Goal: Task Accomplishment & Management: Manage account settings

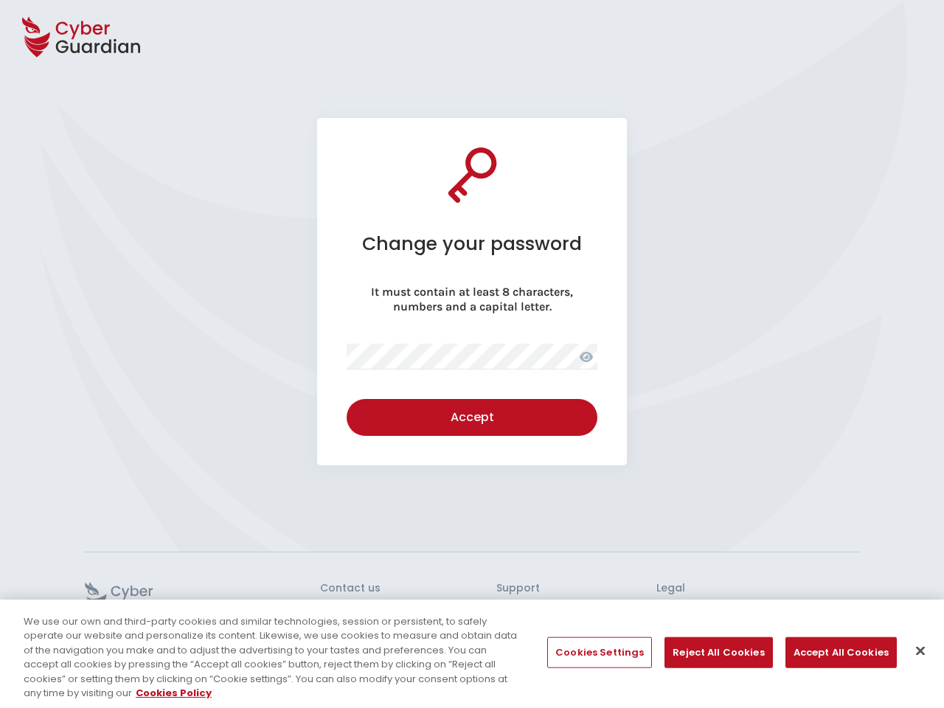
select select "English"
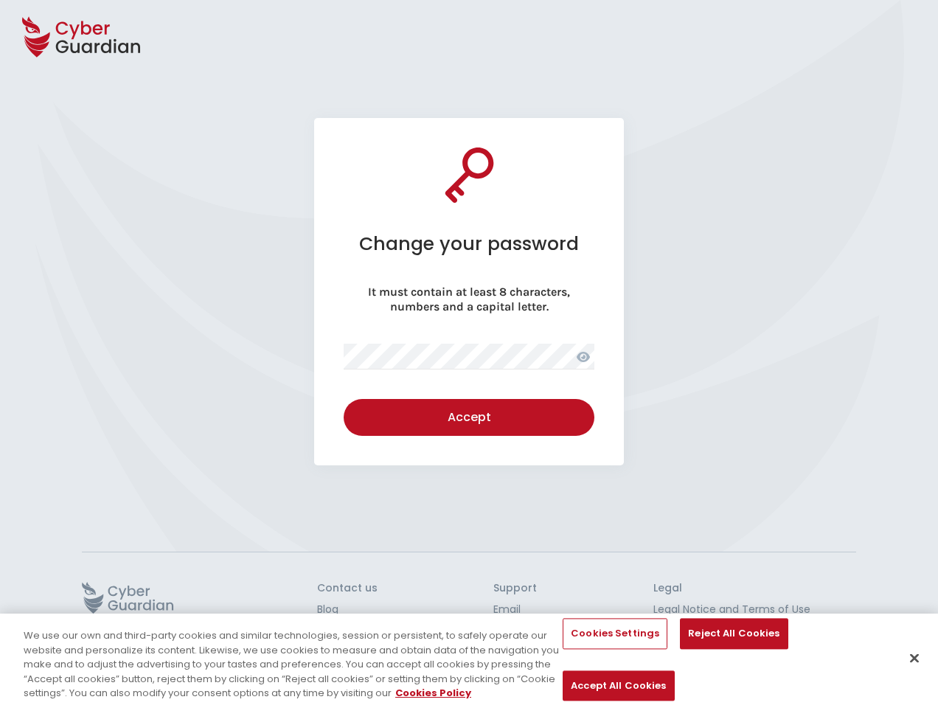
click at [81, 37] on icon at bounding box center [81, 37] width 118 height 52
click at [583, 356] on icon at bounding box center [583, 357] width 13 height 10
click at [469, 417] on div "Accept" at bounding box center [469, 418] width 229 height 18
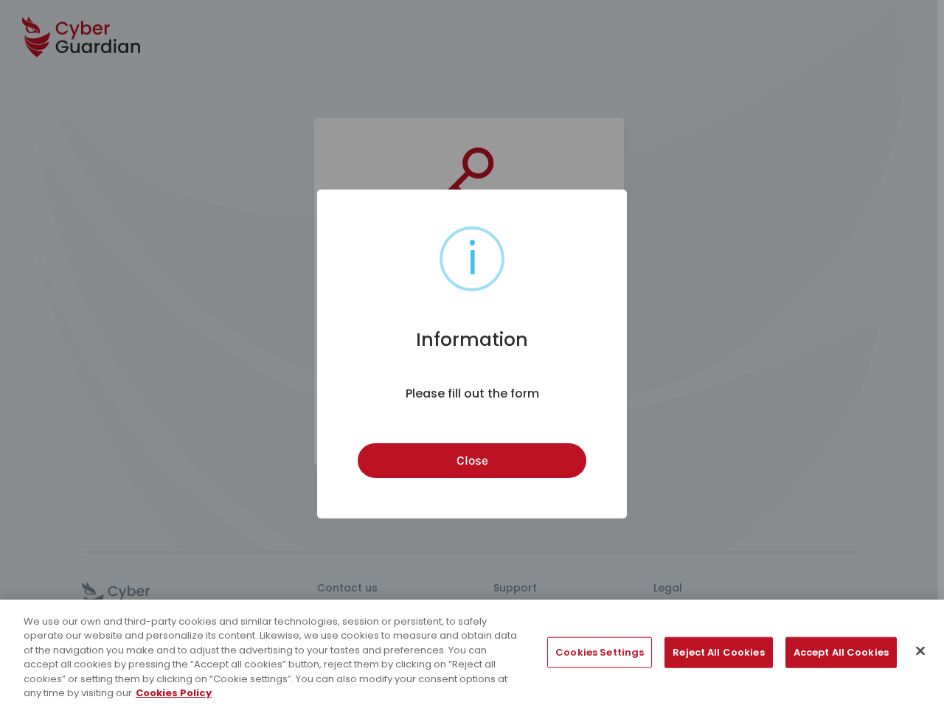
click at [128, 597] on div "i Information × Please fill out the form Close Cancel" at bounding box center [472, 354] width 944 height 708
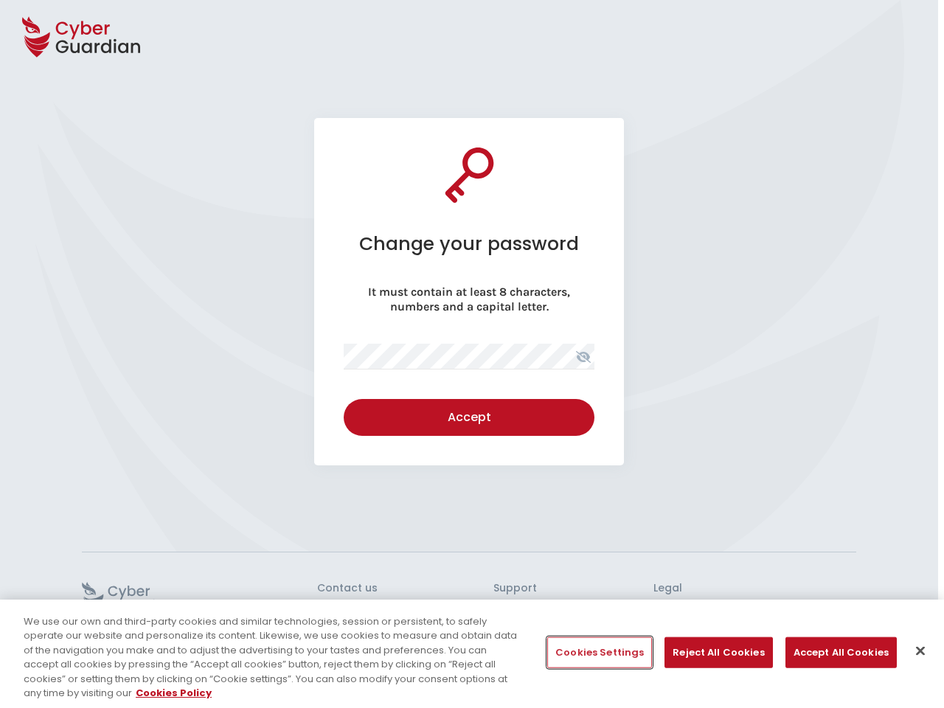
click at [599, 653] on button "Cookies Settings" at bounding box center [599, 652] width 105 height 31
click at [712, 653] on button "Reject All Cookies" at bounding box center [719, 652] width 108 height 31
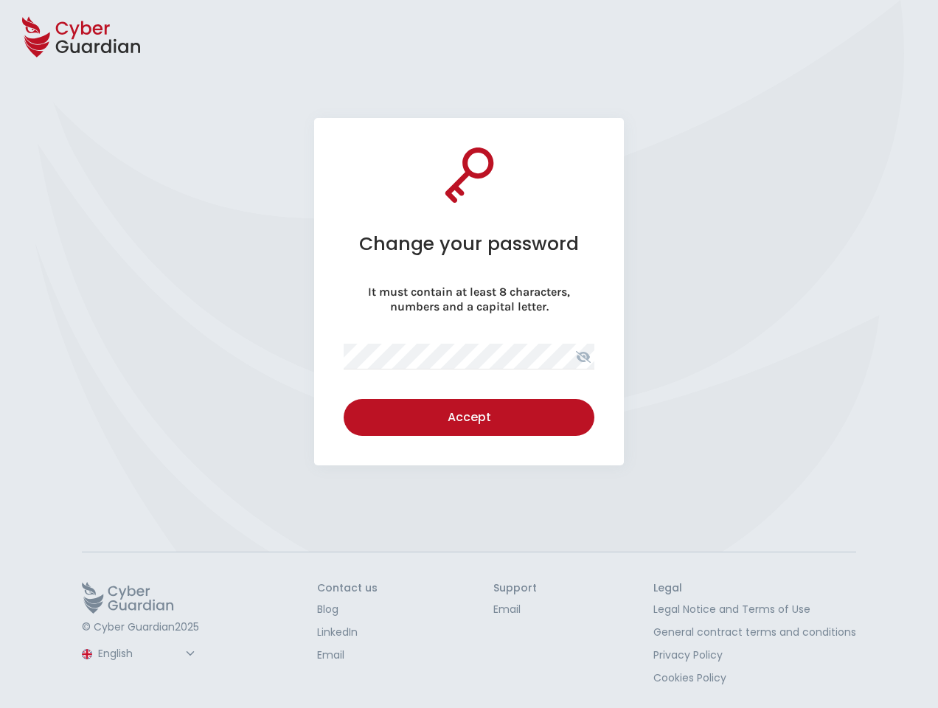
click at [674, 670] on button "Accept All Cookies" at bounding box center [618, 685] width 111 height 31
click at [915, 651] on button "Close" at bounding box center [914, 658] width 32 height 32
